Goal: Task Accomplishment & Management: Manage account settings

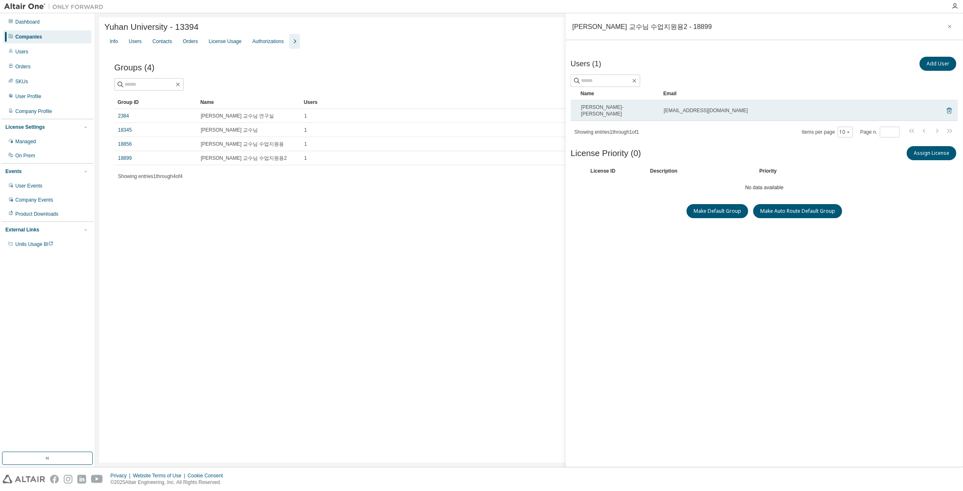
click at [951, 107] on icon at bounding box center [948, 110] width 7 height 10
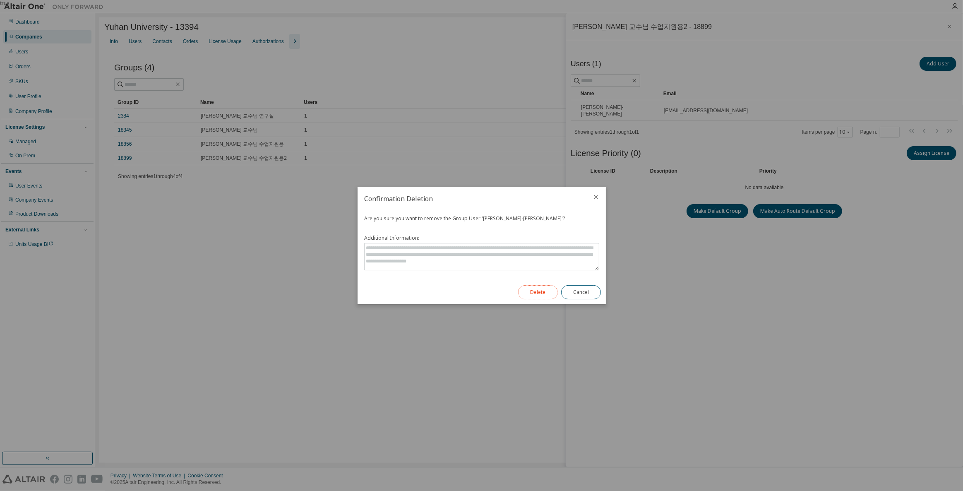
click at [543, 290] on button "Delete" at bounding box center [538, 292] width 40 height 14
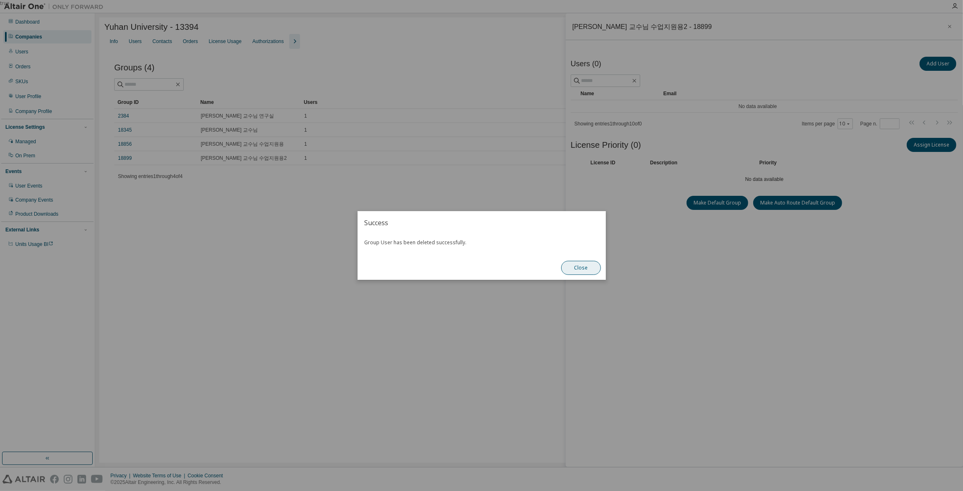
click at [592, 273] on button "Close" at bounding box center [581, 268] width 40 height 14
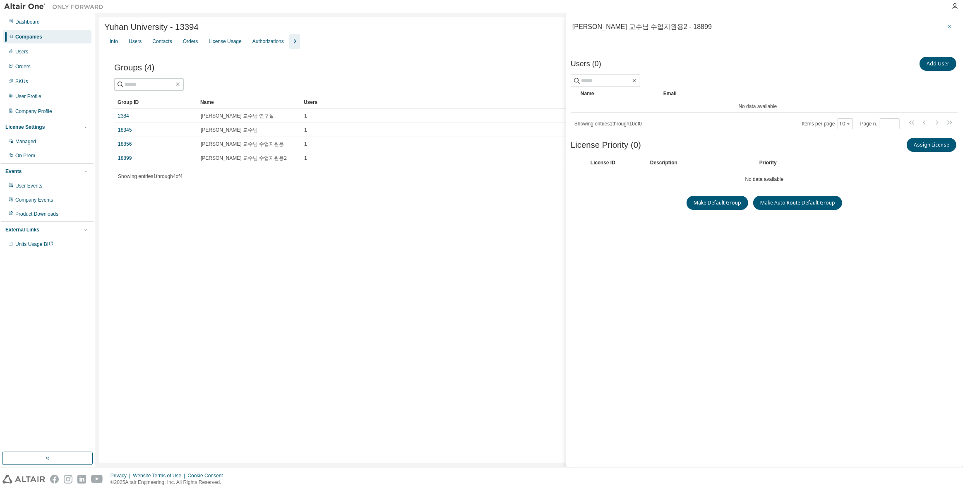
click at [951, 26] on icon "button" at bounding box center [949, 26] width 6 height 7
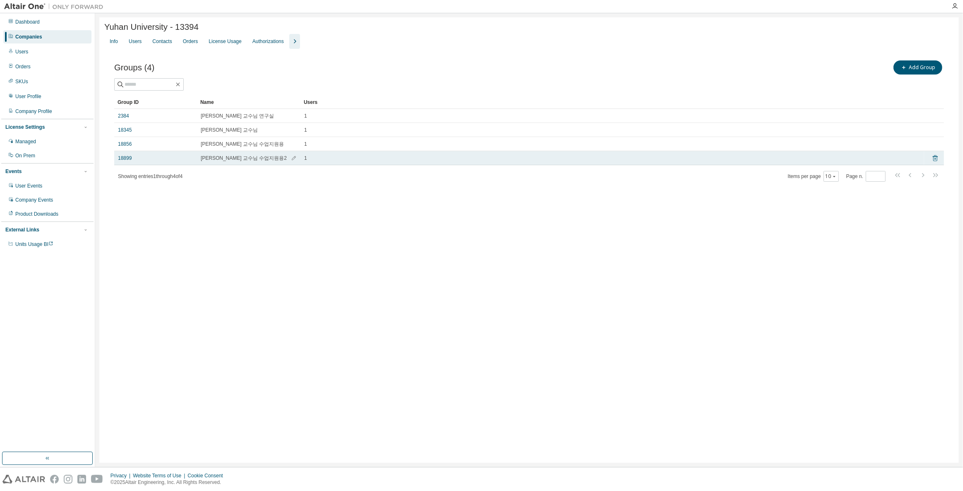
click at [934, 158] on icon at bounding box center [934, 158] width 7 height 10
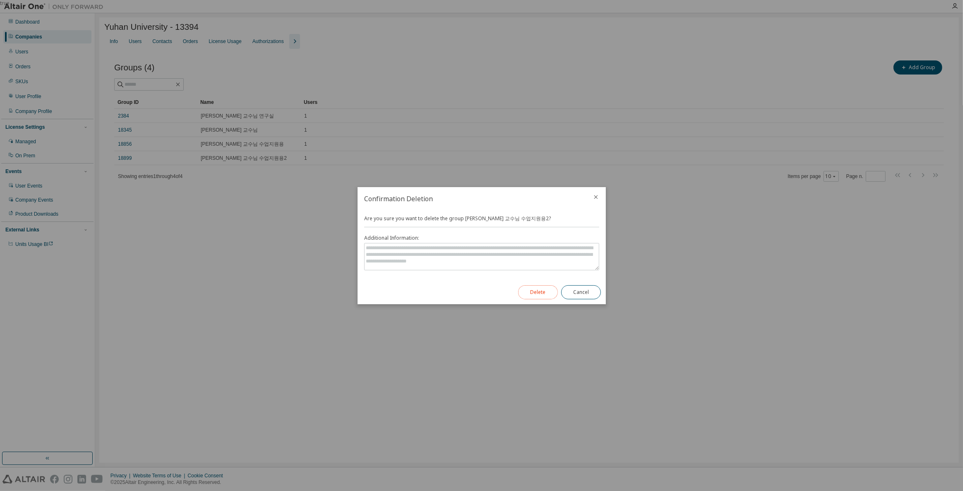
click at [553, 295] on button "Delete" at bounding box center [538, 292] width 40 height 14
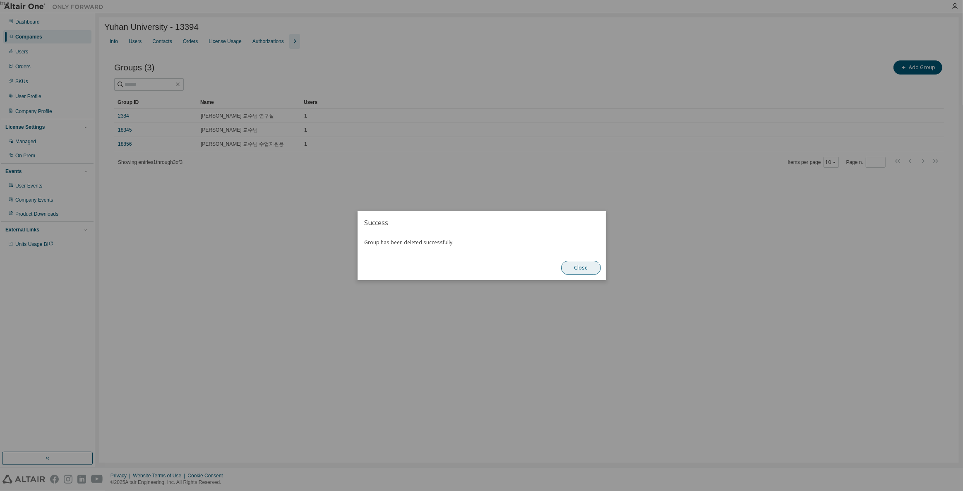
click at [597, 267] on button "Close" at bounding box center [581, 268] width 40 height 14
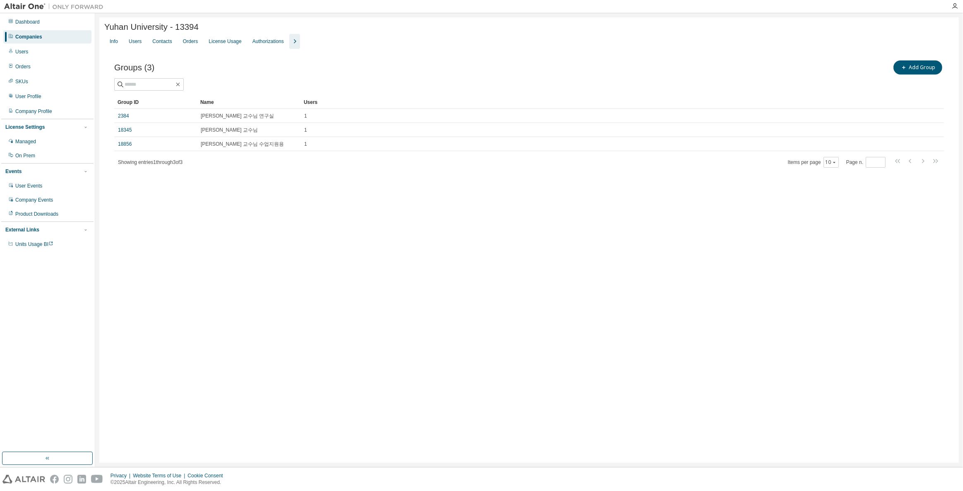
click at [42, 34] on div "Companies" at bounding box center [47, 36] width 88 height 13
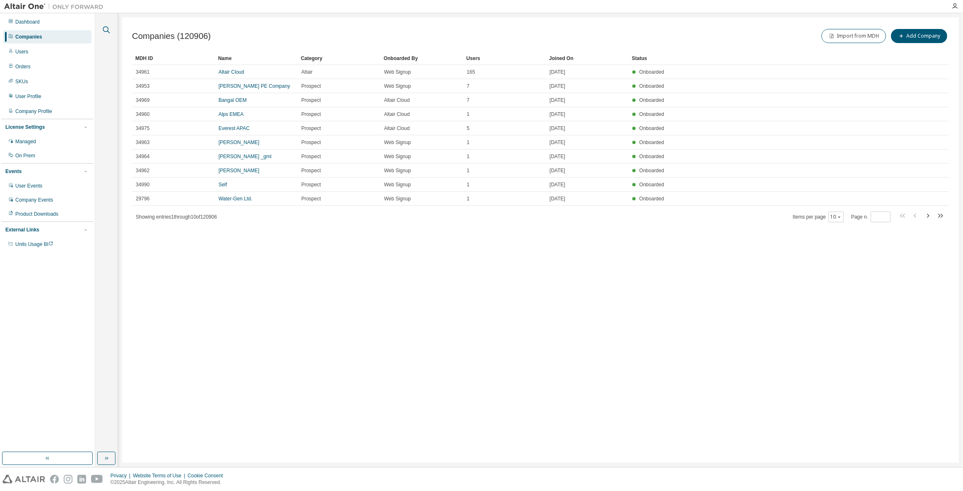
click at [105, 29] on icon "button" at bounding box center [106, 30] width 10 height 10
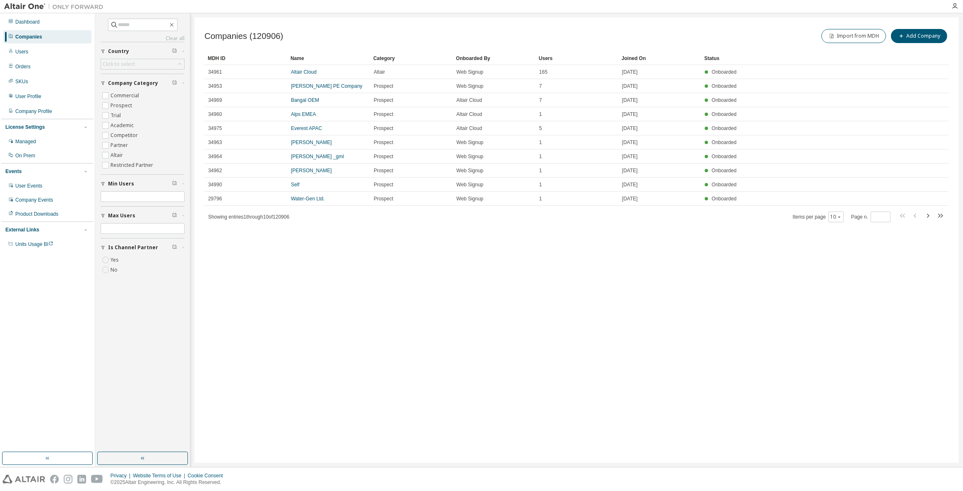
click at [155, 32] on div "Clear all Is Channel Partner Yes No Max Users Min Users Company Category Commer…" at bounding box center [143, 149] width 84 height 260
click at [156, 22] on input "text" at bounding box center [143, 25] width 50 height 8
type input "*****"
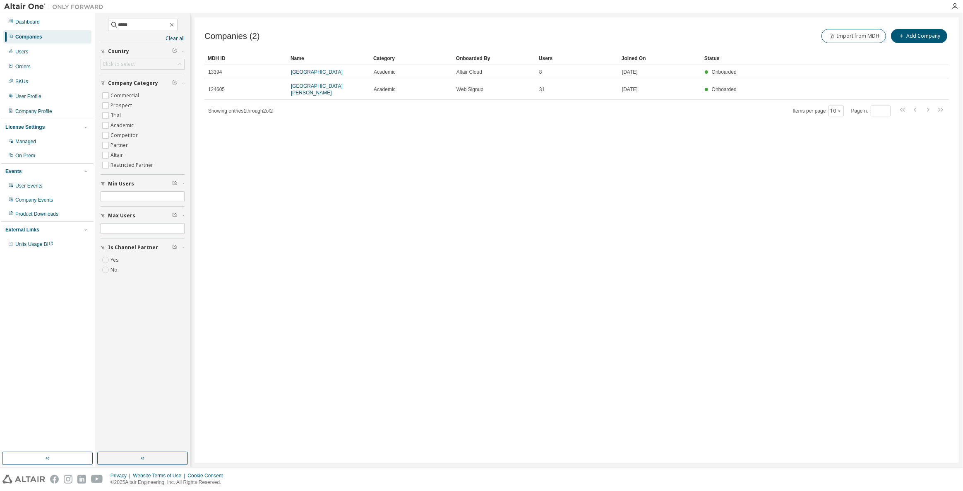
click at [369, 345] on div "Companies (2) Import from MDH Add Company Clear Load Save Save As Field Operato…" at bounding box center [576, 239] width 764 height 445
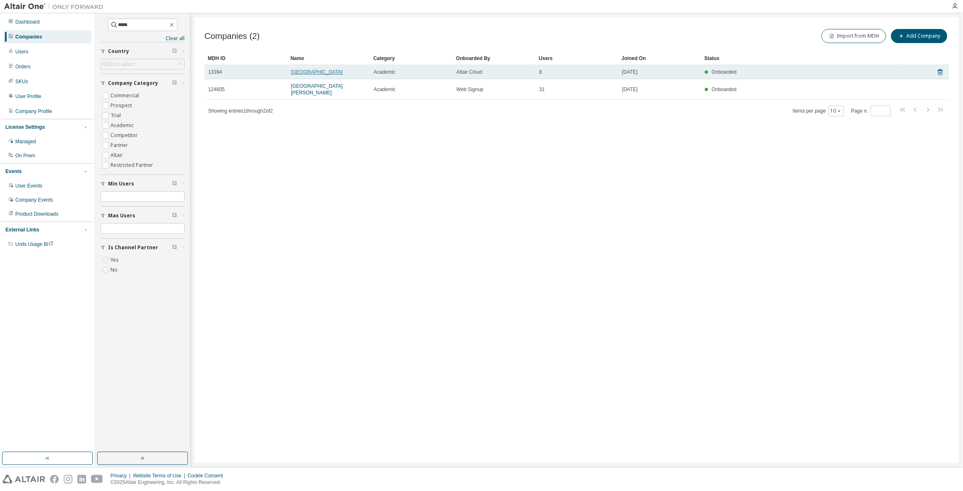
click at [322, 74] on link "Yuhan University" at bounding box center [317, 72] width 52 height 6
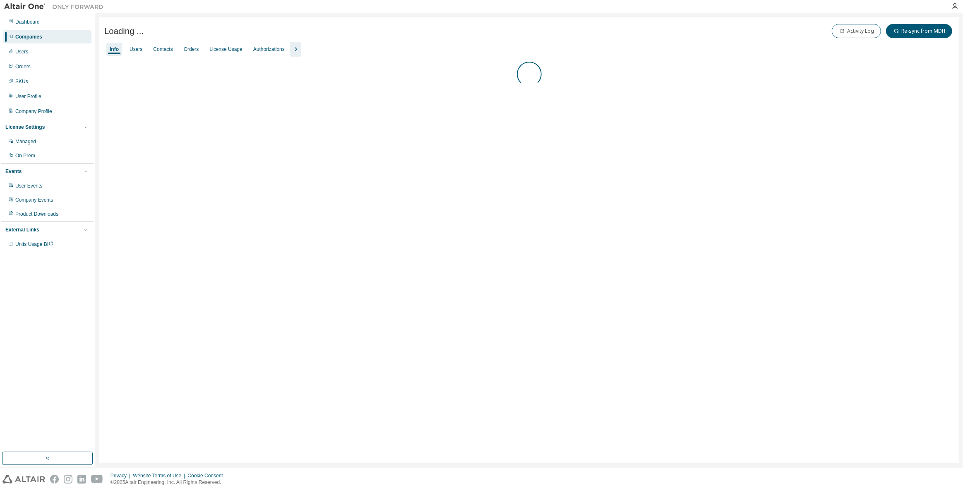
click at [294, 49] on icon "button" at bounding box center [295, 49] width 10 height 10
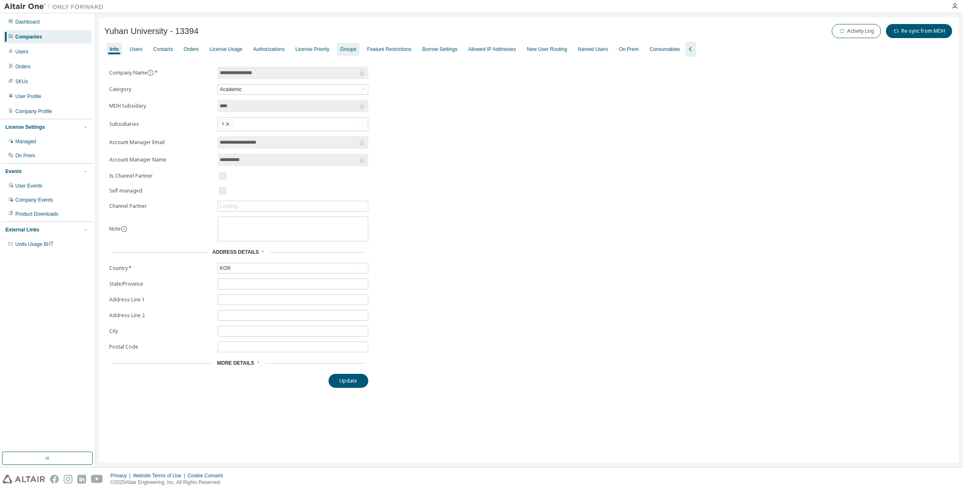
click at [342, 47] on div "Groups" at bounding box center [348, 49] width 16 height 7
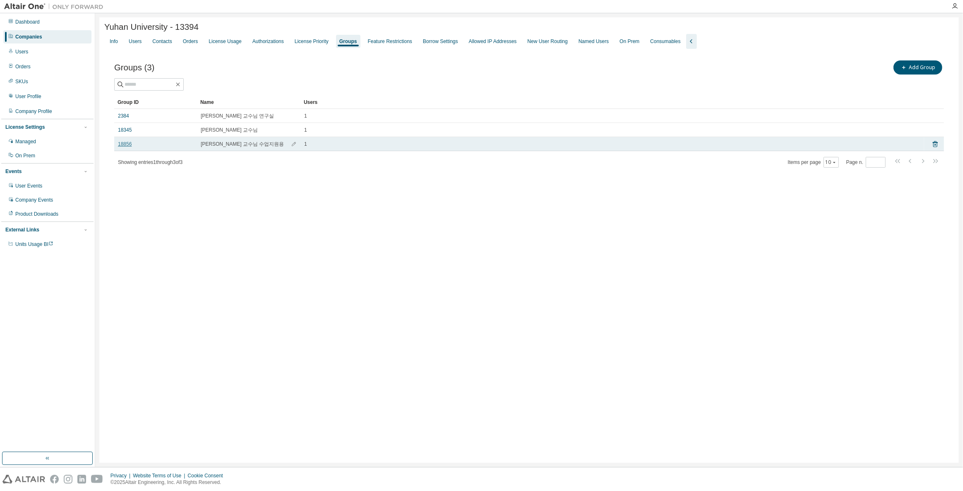
click at [128, 145] on link "18856" at bounding box center [125, 144] width 14 height 7
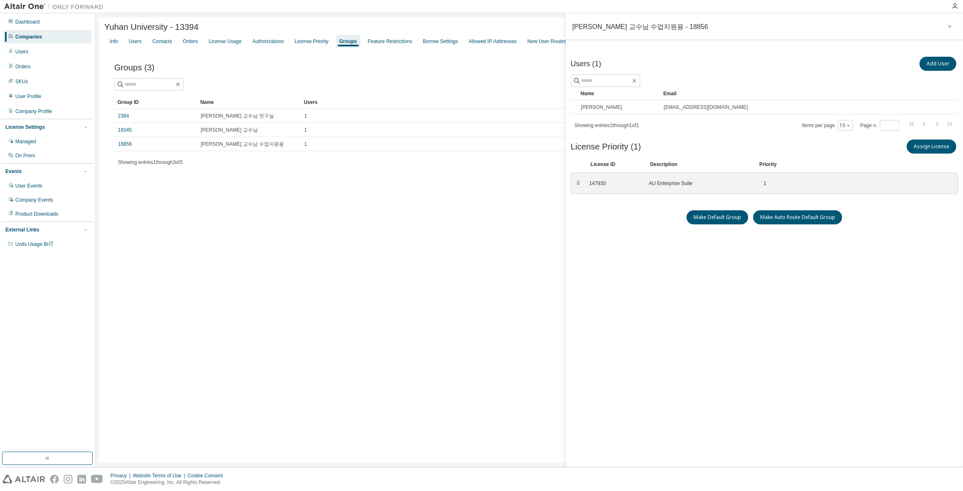
click at [280, 237] on div "Yuhan University - 13394 Clear Load Save Save As Field Operator Value Select fi…" at bounding box center [528, 239] width 859 height 445
